Goal: Transaction & Acquisition: Purchase product/service

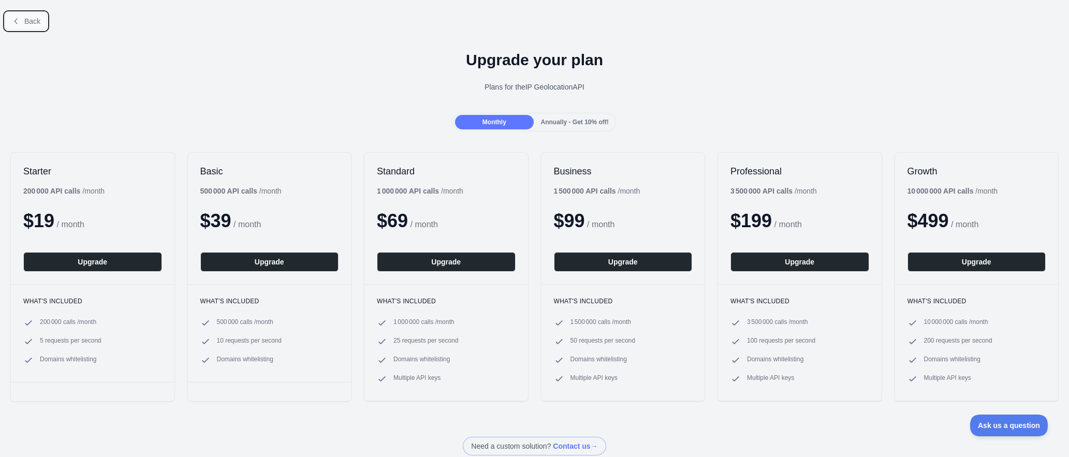
click at [23, 21] on button "Back" at bounding box center [26, 21] width 42 height 18
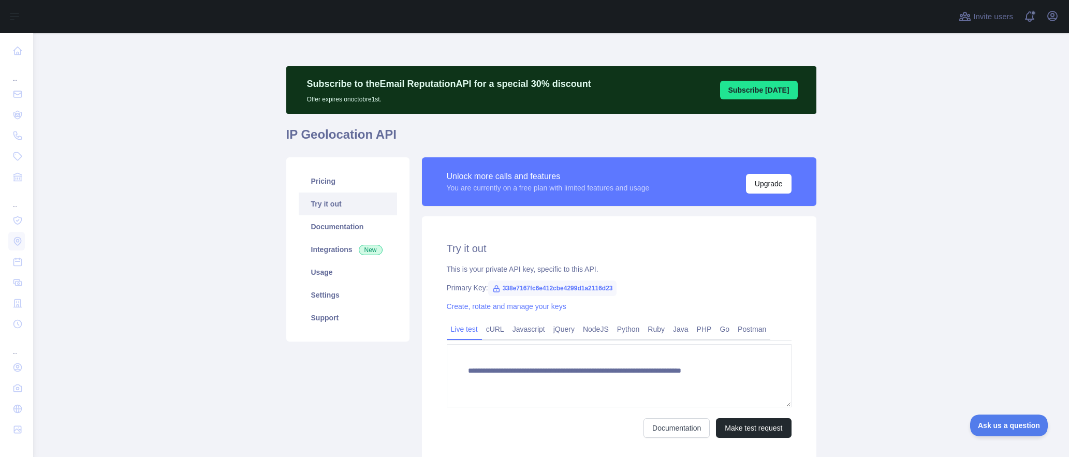
type textarea "**********"
click at [341, 233] on link "Documentation" at bounding box center [348, 226] width 98 height 23
click at [321, 184] on link "Pricing" at bounding box center [348, 181] width 98 height 23
